Goal: Information Seeking & Learning: Learn about a topic

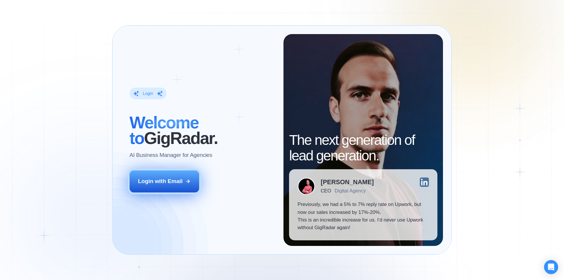
click at [145, 177] on div "Login with Email" at bounding box center [160, 181] width 45 height 8
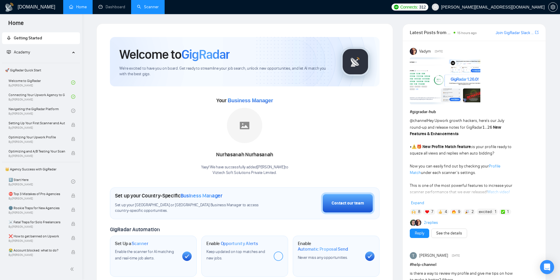
click at [151, 5] on link "Scanner" at bounding box center [148, 6] width 22 height 5
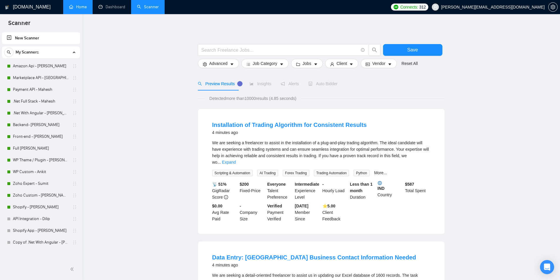
click at [84, 6] on link "Home" at bounding box center [78, 6] width 18 height 5
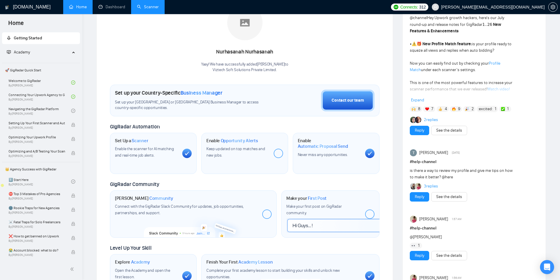
scroll to position [100, 0]
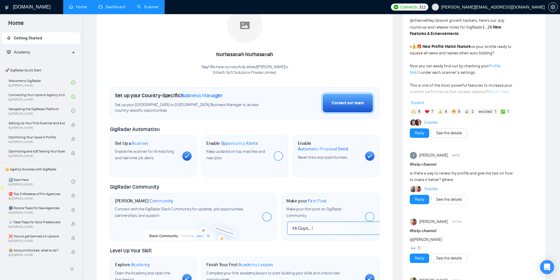
click at [115, 5] on link "Dashboard" at bounding box center [111, 6] width 27 height 5
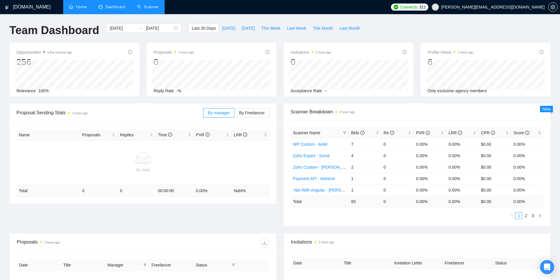
click at [155, 8] on link "Scanner" at bounding box center [148, 6] width 22 height 5
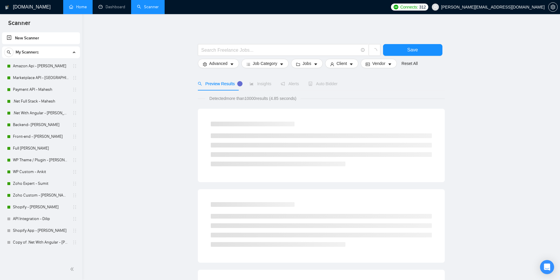
click at [85, 4] on link "Home" at bounding box center [78, 6] width 18 height 5
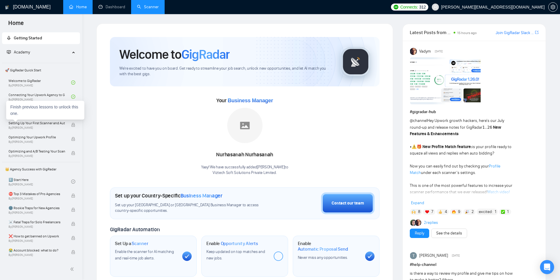
click at [25, 113] on div "Finish previous lessons to unlock this one." at bounding box center [45, 110] width 78 height 19
click at [53, 110] on link "Navigating the GigRadar Platform By [PERSON_NAME]" at bounding box center [40, 110] width 63 height 13
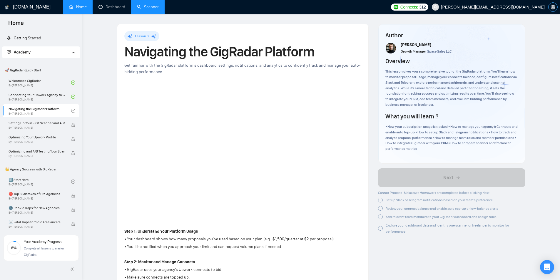
click at [553, 8] on icon "setting" at bounding box center [552, 7] width 5 height 5
click at [549, 9] on span "setting" at bounding box center [552, 7] width 9 height 5
click at [26, 120] on div "Setting Up Your First Scanner and Auto-Bidder By [PERSON_NAME]" at bounding box center [40, 124] width 63 height 13
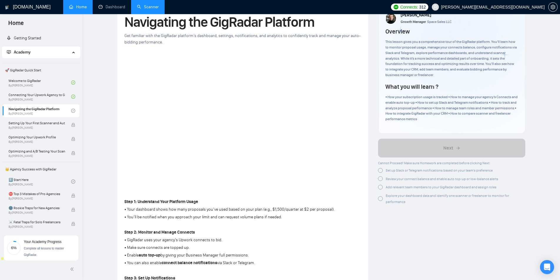
scroll to position [29, 0]
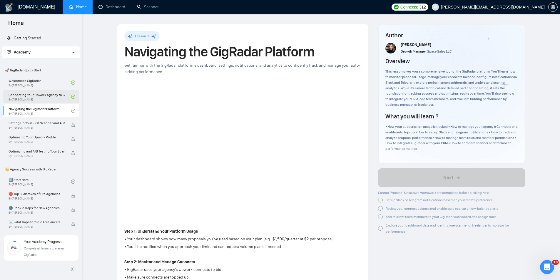
click at [49, 92] on link "Connecting Your Upwork Agency to GigRadar By Vlad Timinsky" at bounding box center [40, 96] width 63 height 13
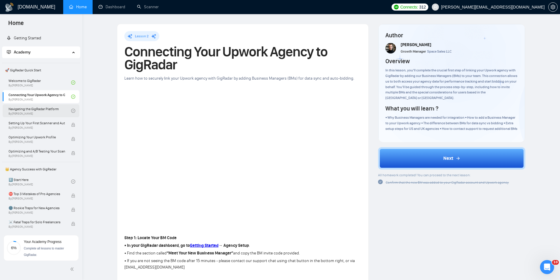
click at [45, 108] on link "Navigating the GigRadar Platform By [PERSON_NAME]" at bounding box center [40, 110] width 63 height 13
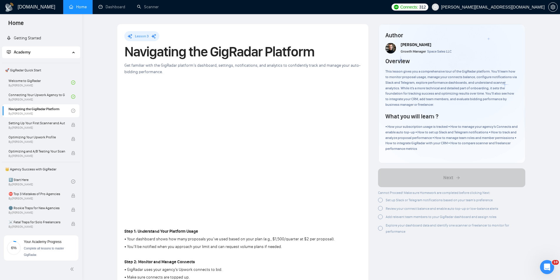
click at [339, 235] on p "Step 1: Understand Your Platform Usage" at bounding box center [239, 231] width 230 height 6
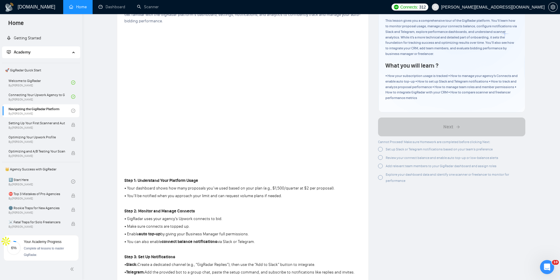
scroll to position [59, 0]
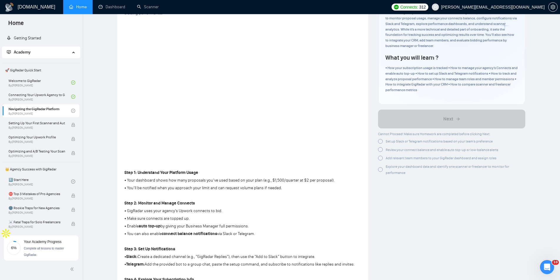
click at [378, 141] on div at bounding box center [380, 141] width 5 height 5
click at [381, 144] on div "Set up Slack or Telegram notifications based on your team’s preference" at bounding box center [435, 141] width 115 height 6
click at [380, 148] on div at bounding box center [380, 148] width 5 height 5
click at [380, 140] on div at bounding box center [380, 141] width 5 height 5
click at [381, 155] on div at bounding box center [380, 156] width 5 height 5
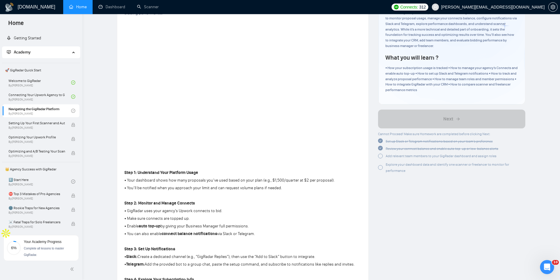
click at [380, 167] on div at bounding box center [380, 167] width 5 height 5
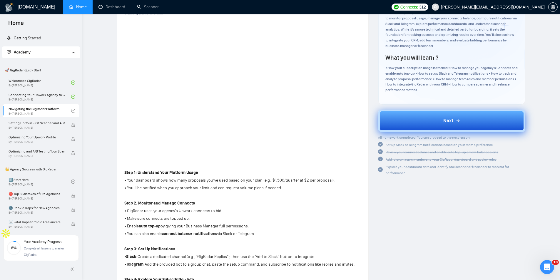
click at [454, 123] on div "Next" at bounding box center [451, 120] width 17 height 7
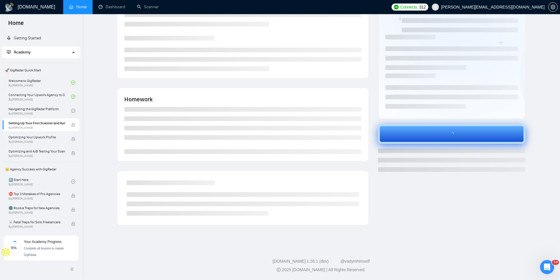
scroll to position [40, 0]
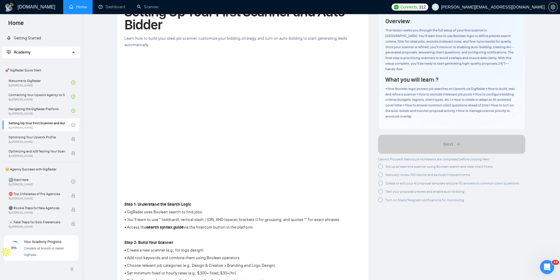
click at [380, 164] on div at bounding box center [380, 166] width 5 height 5
click at [380, 171] on div "Manually review 100 results and exclude irrelevant terms" at bounding box center [424, 174] width 92 height 6
drag, startPoint x: 380, startPoint y: 174, endPoint x: 380, endPoint y: 178, distance: 4.7
click at [380, 178] on div "Cannot Proceed! Make sure Homework are completed before clicking Next: Set up a…" at bounding box center [448, 180] width 141 height 48
click at [380, 181] on div at bounding box center [380, 183] width 5 height 5
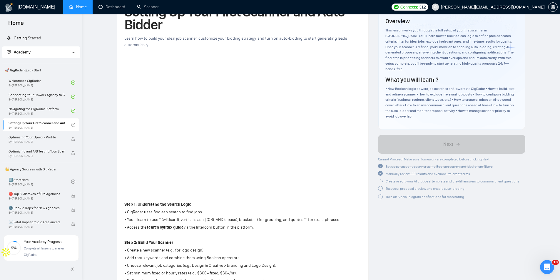
click at [380, 186] on div at bounding box center [380, 188] width 5 height 5
click at [379, 195] on div at bounding box center [380, 197] width 5 height 5
click at [381, 193] on div at bounding box center [380, 195] width 5 height 5
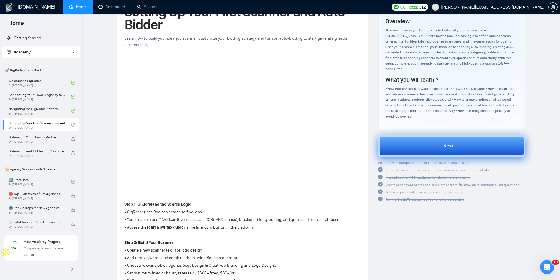
click at [431, 144] on button "Next" at bounding box center [451, 146] width 147 height 22
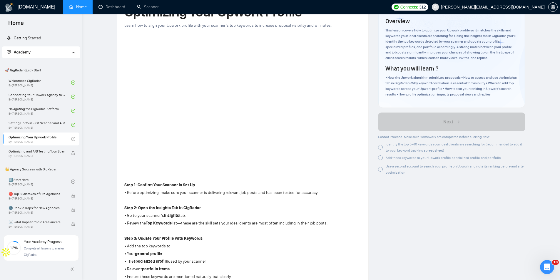
click at [383, 148] on div at bounding box center [380, 147] width 5 height 5
click at [381, 159] on div at bounding box center [380, 157] width 5 height 5
click at [380, 168] on div at bounding box center [380, 169] width 5 height 5
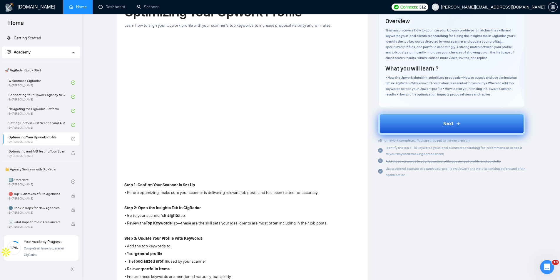
click at [407, 126] on button "Next" at bounding box center [451, 124] width 147 height 22
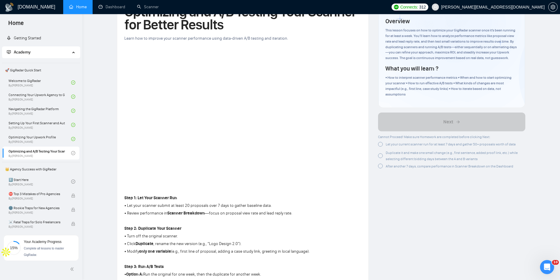
click at [383, 146] on div at bounding box center [380, 144] width 5 height 5
click at [381, 153] on div at bounding box center [380, 155] width 5 height 5
click at [381, 164] on div at bounding box center [380, 166] width 5 height 5
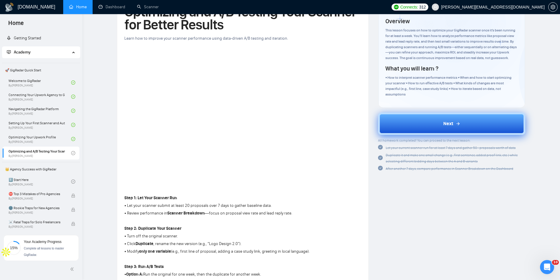
click at [425, 128] on button "Next" at bounding box center [451, 124] width 147 height 22
